Goal: Task Accomplishment & Management: Manage account settings

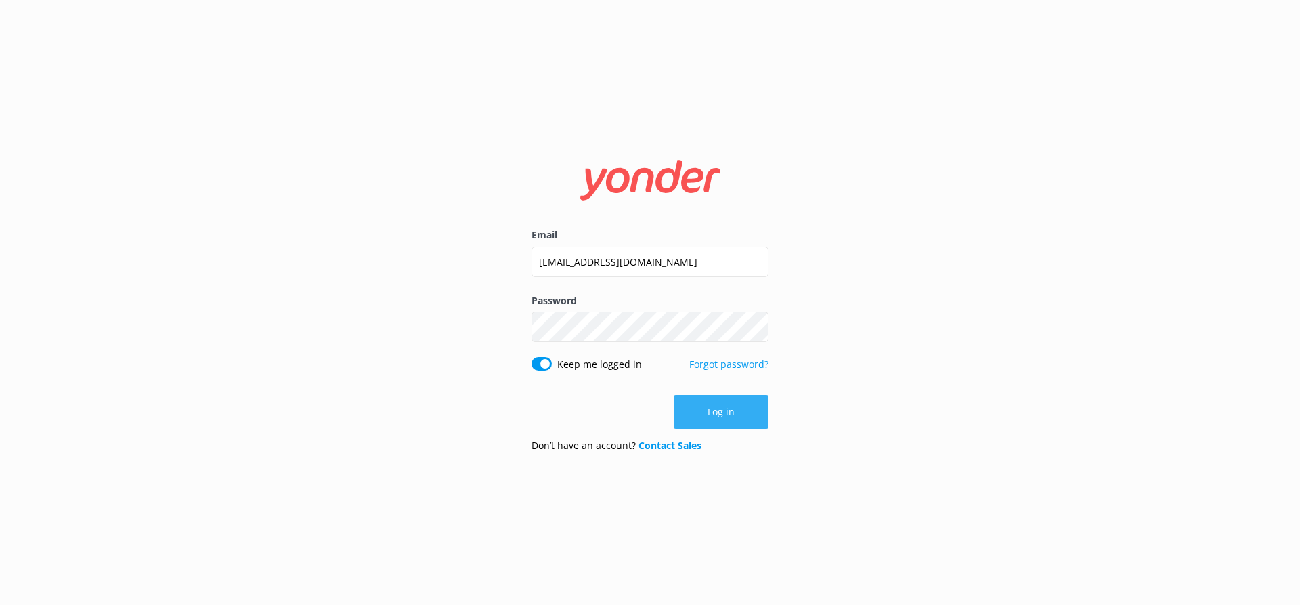
click at [729, 407] on button "Log in" at bounding box center [721, 412] width 95 height 34
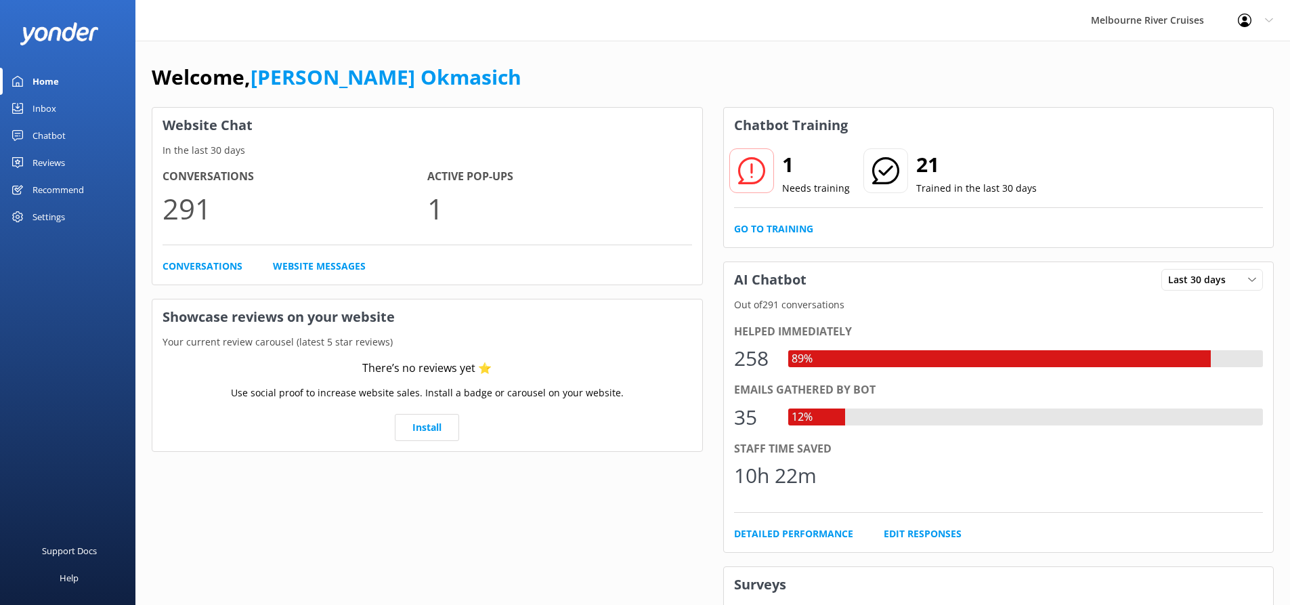
click at [75, 108] on link "Inbox" at bounding box center [67, 108] width 135 height 27
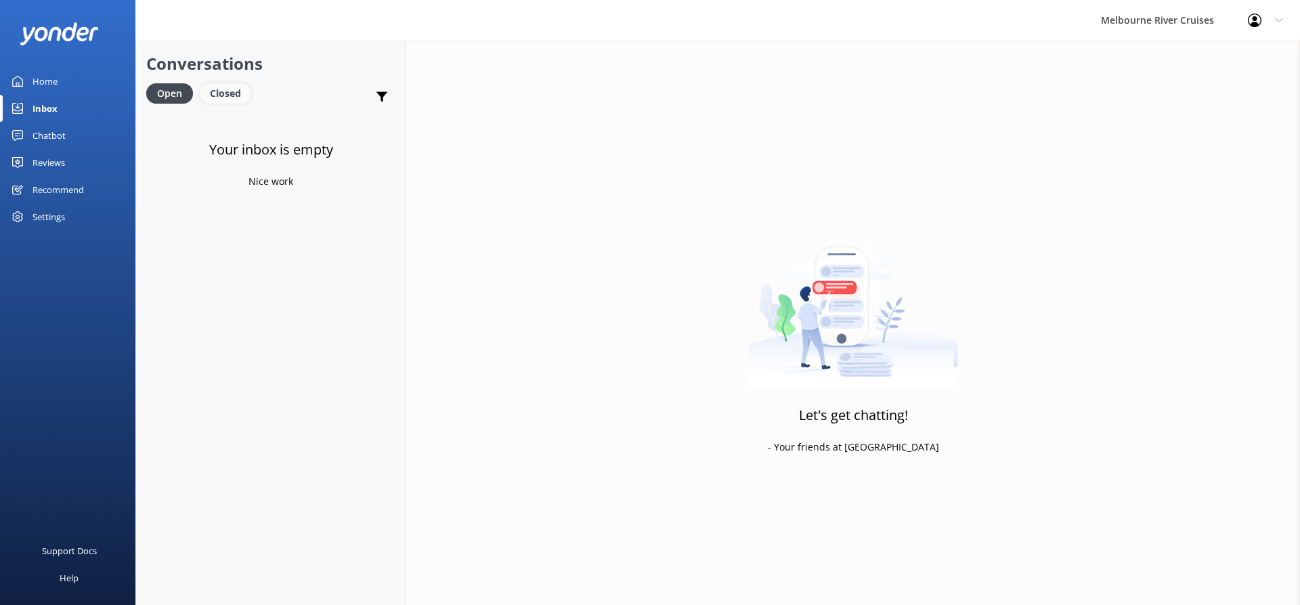
click at [211, 97] on div "Closed" at bounding box center [225, 93] width 51 height 20
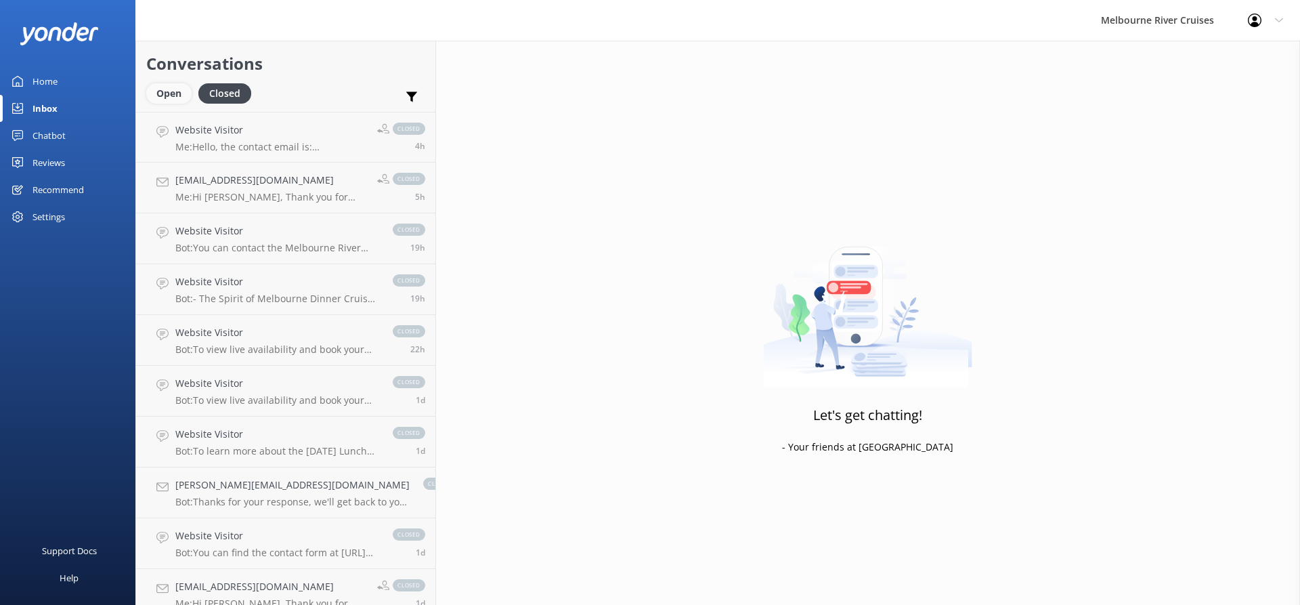
click at [176, 93] on div "Open" at bounding box center [168, 93] width 45 height 20
